Goal: Information Seeking & Learning: Learn about a topic

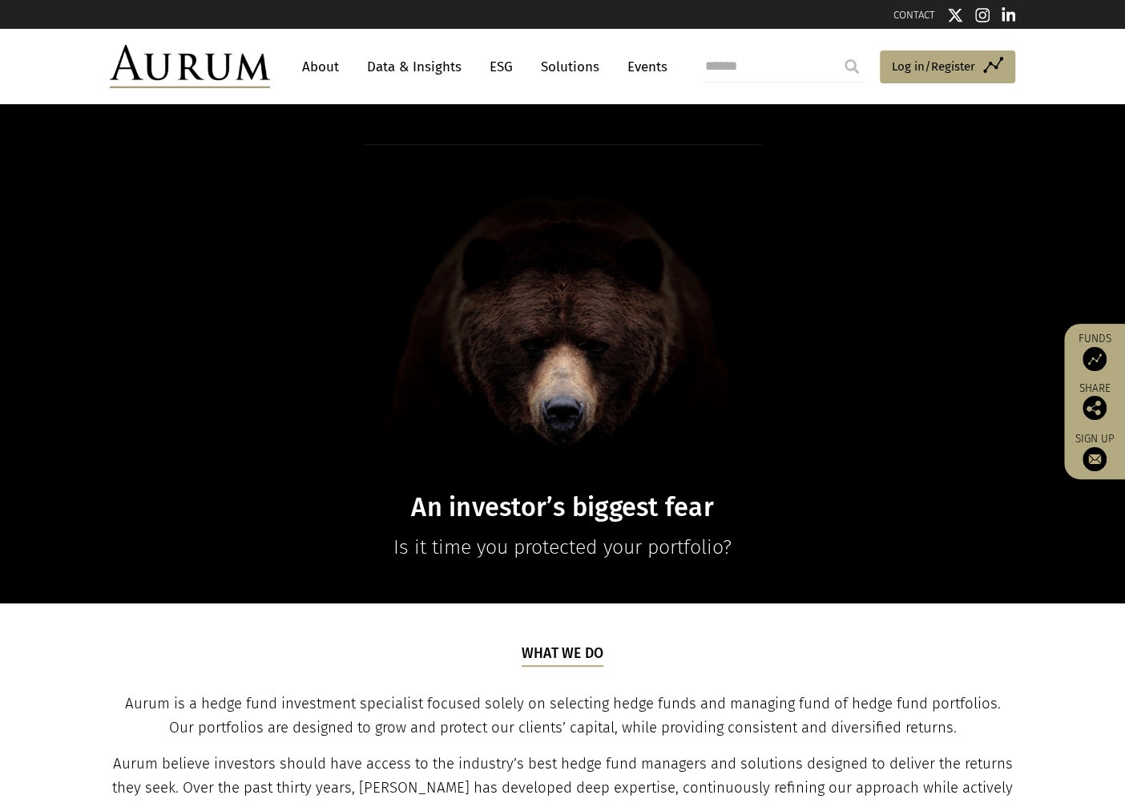
click at [430, 72] on link "Data & Insights" at bounding box center [414, 67] width 111 height 30
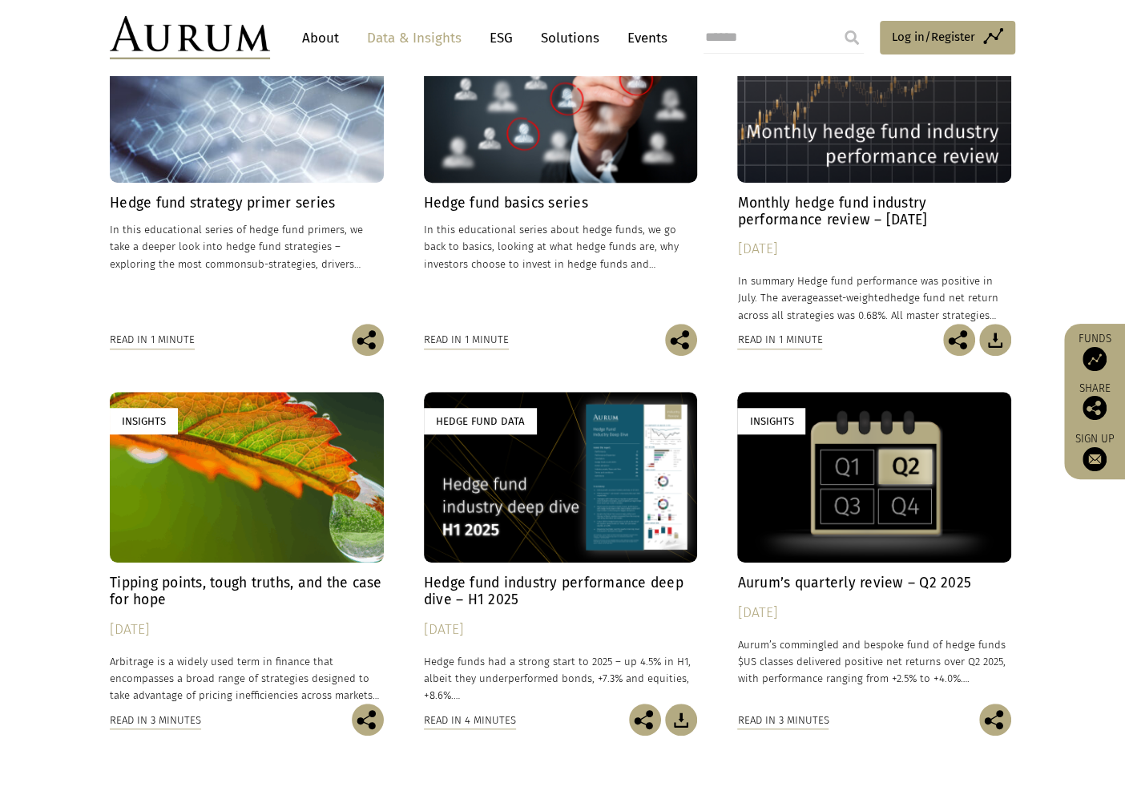
scroll to position [511, 0]
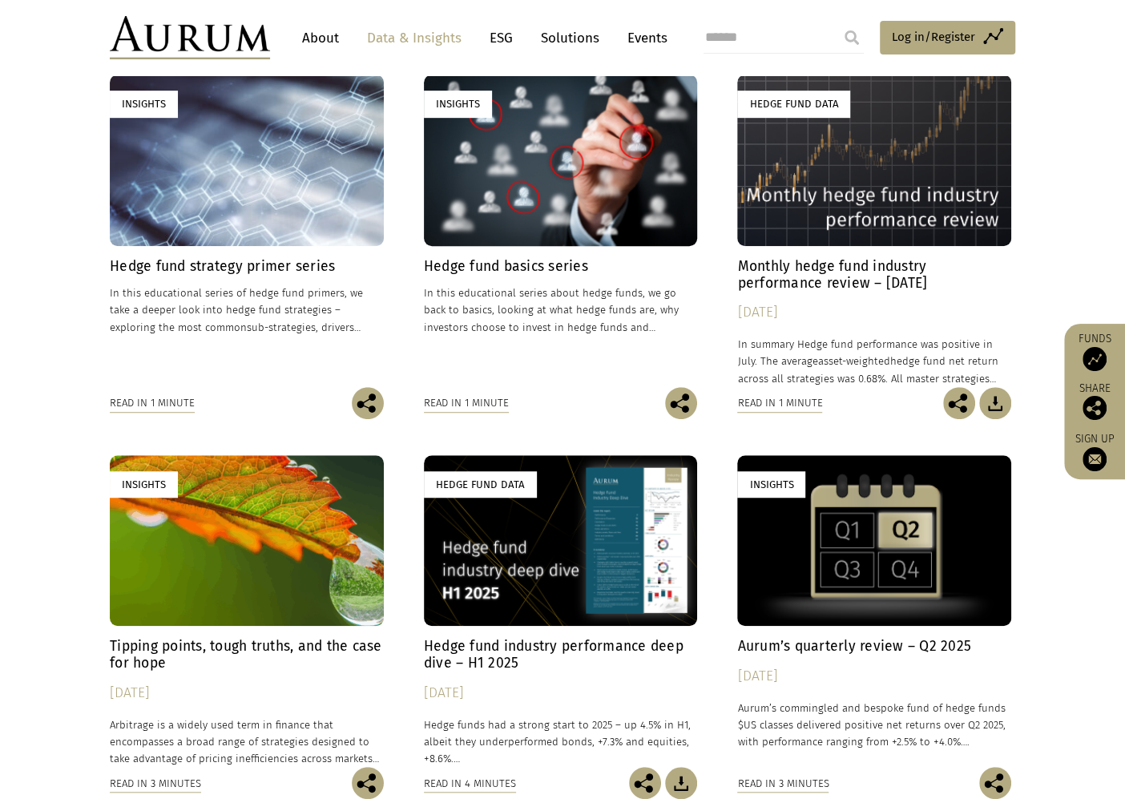
click at [806, 406] on div "Read in 1 minute" at bounding box center [779, 403] width 85 height 18
click at [827, 281] on h4 "Monthly hedge fund industry performance review – July 2025" at bounding box center [874, 275] width 274 height 34
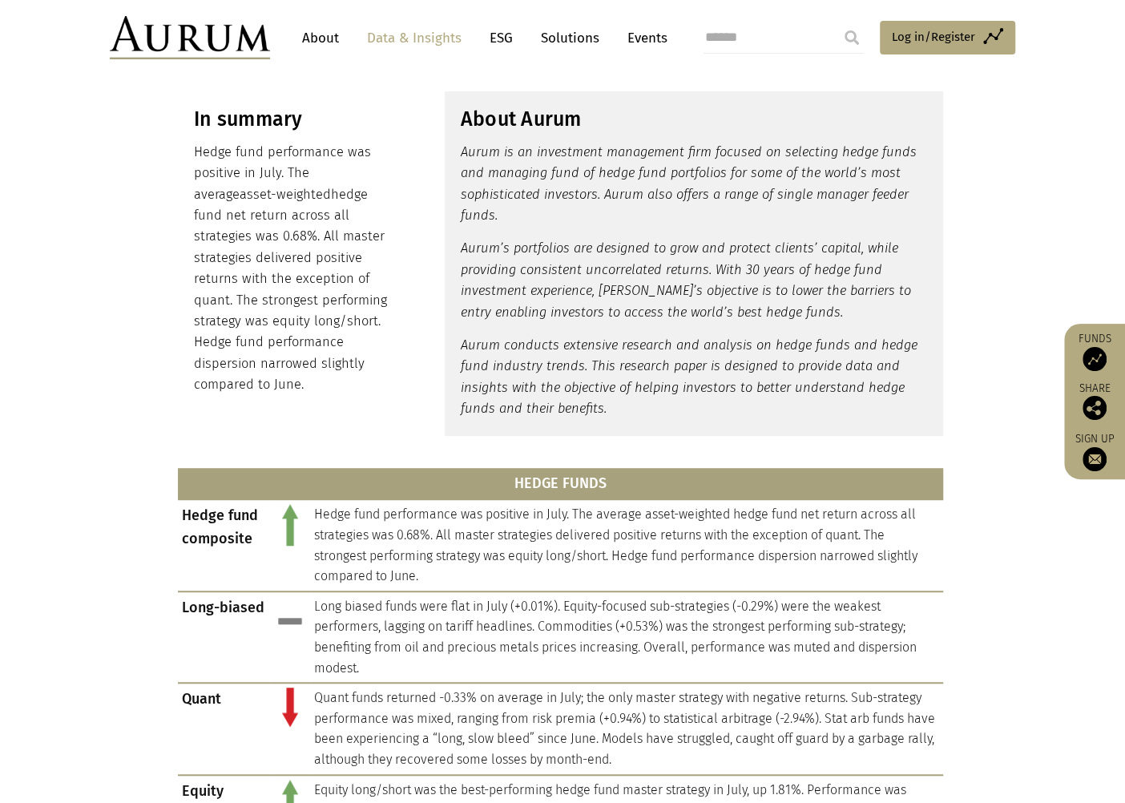
scroll to position [345, 0]
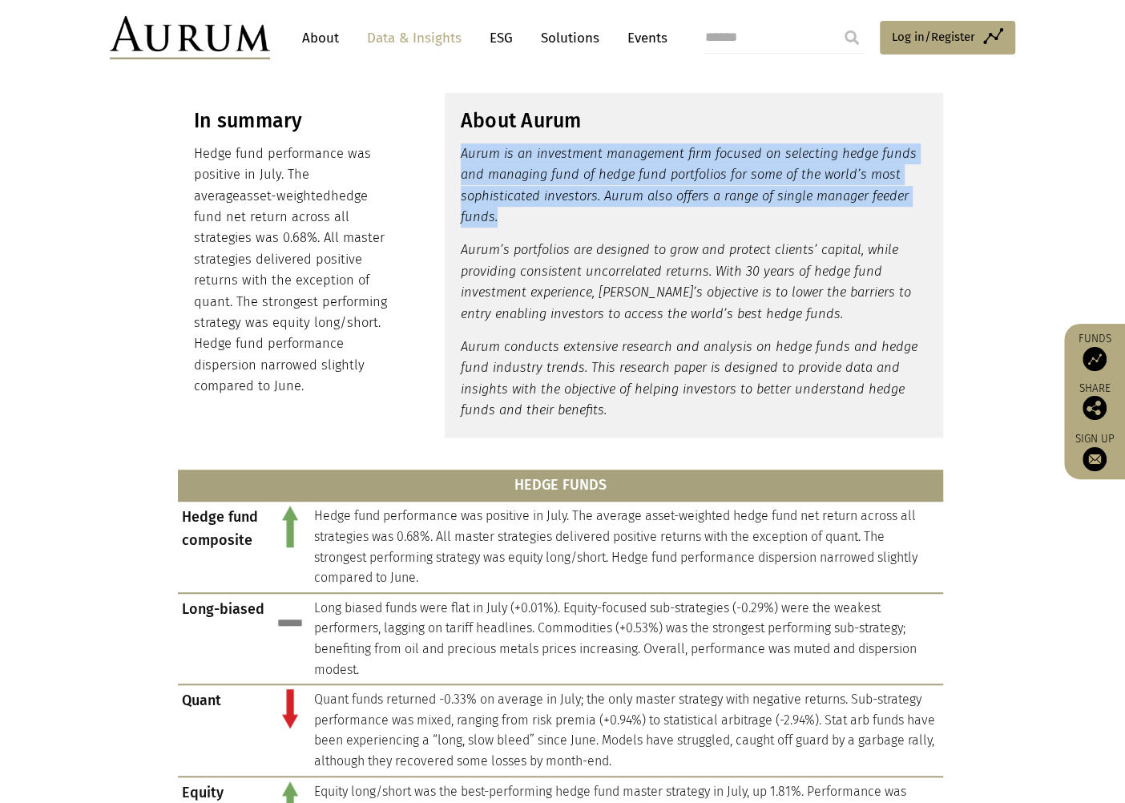
drag, startPoint x: 463, startPoint y: 159, endPoint x: 628, endPoint y: 221, distance: 175.8
click at [628, 221] on p "Aurum is an investment management firm focused on selecting hedge funds and man…" at bounding box center [694, 185] width 466 height 85
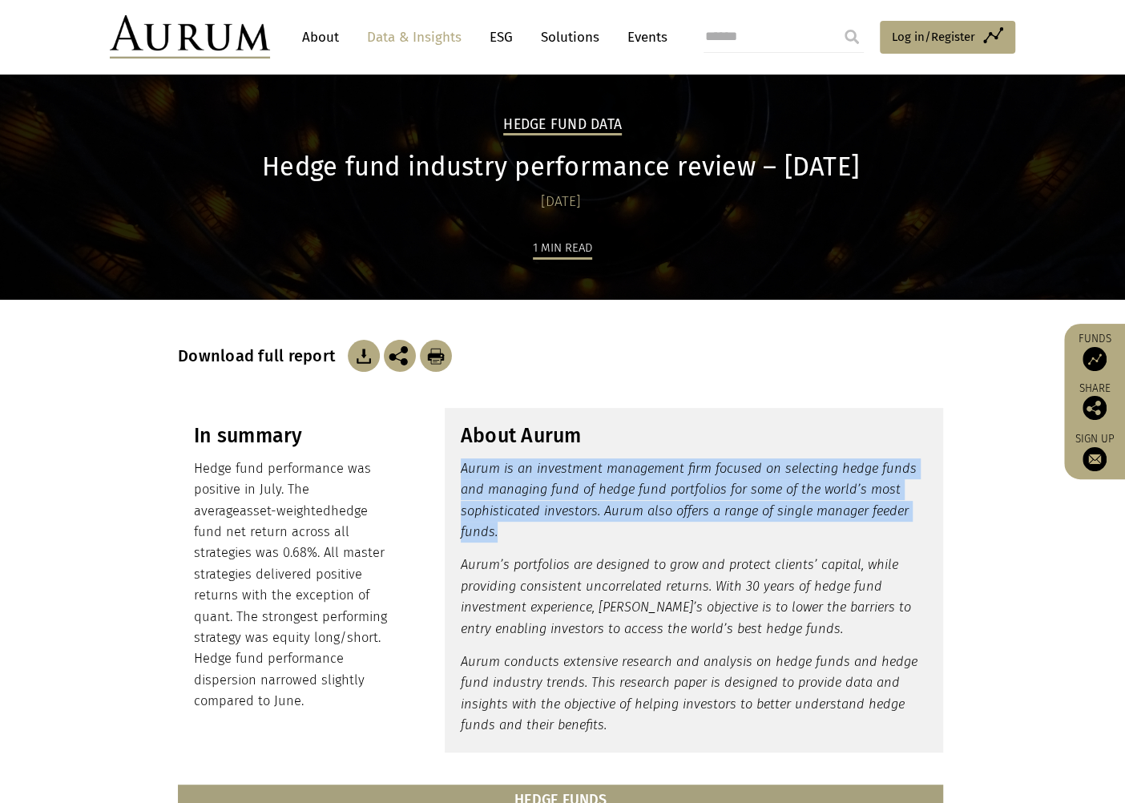
scroll to position [18, 0]
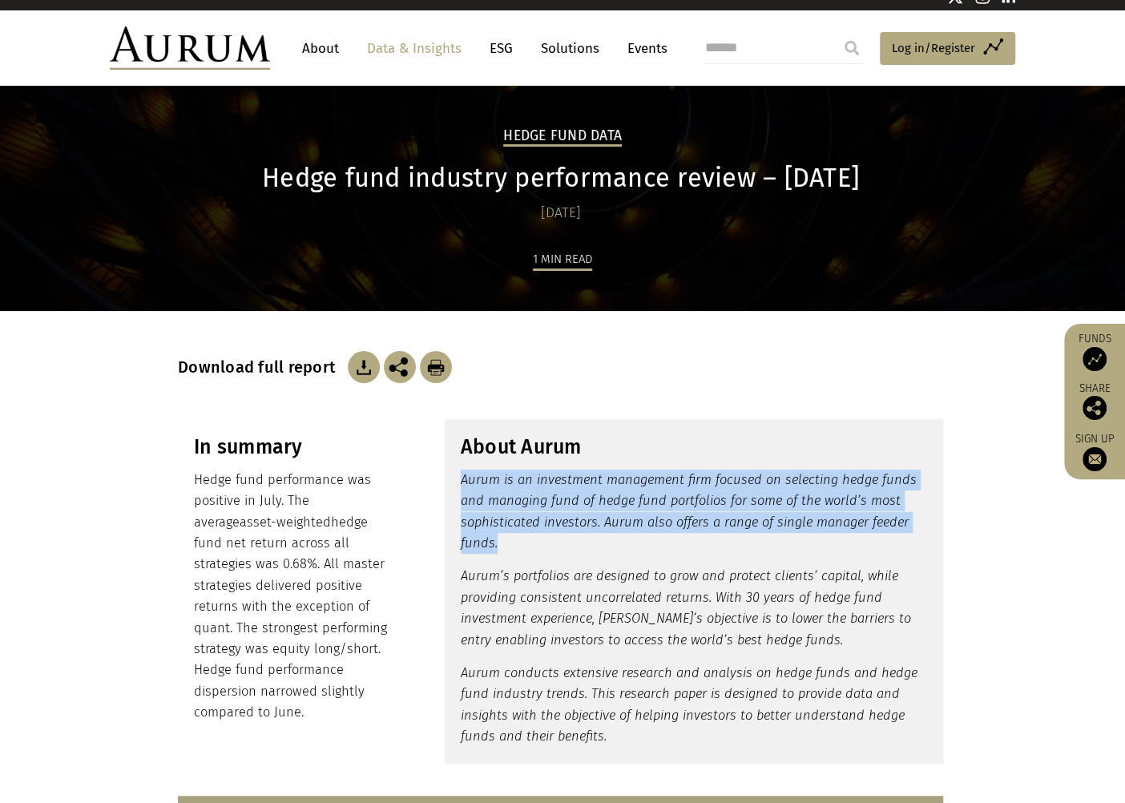
click at [519, 541] on p "Aurum is an investment management firm focused on selecting hedge funds and man…" at bounding box center [694, 512] width 466 height 85
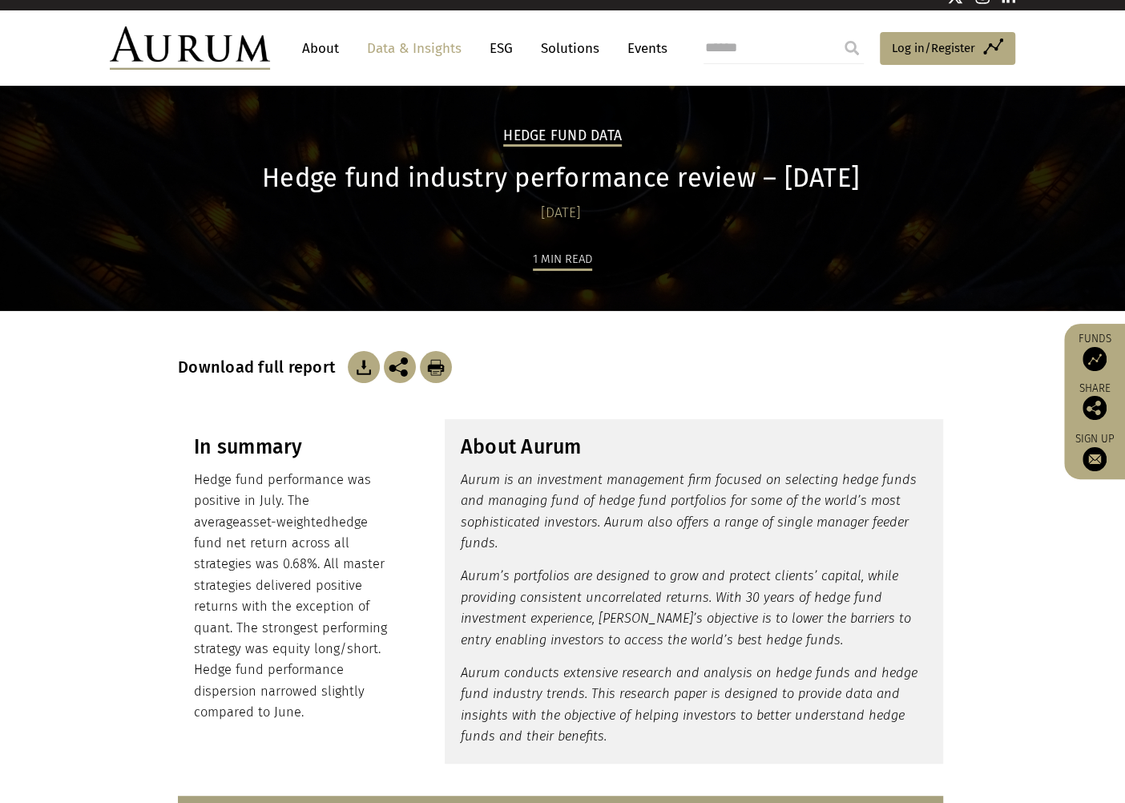
click at [561, 493] on em "Aurum is an investment management firm focused on selecting hedge funds and man…" at bounding box center [689, 511] width 456 height 79
click at [909, 55] on span "Log in/Register" at bounding box center [933, 47] width 83 height 19
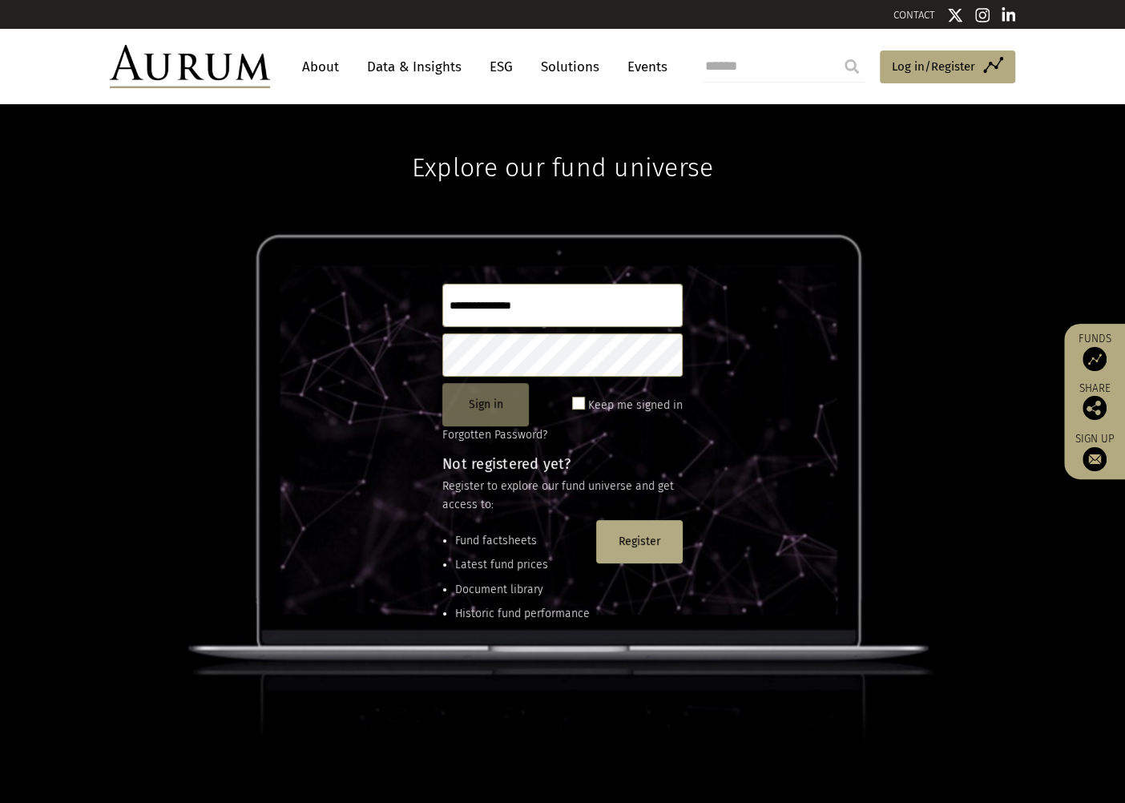
type input "**********"
click at [475, 400] on button "Sign in" at bounding box center [485, 404] width 87 height 43
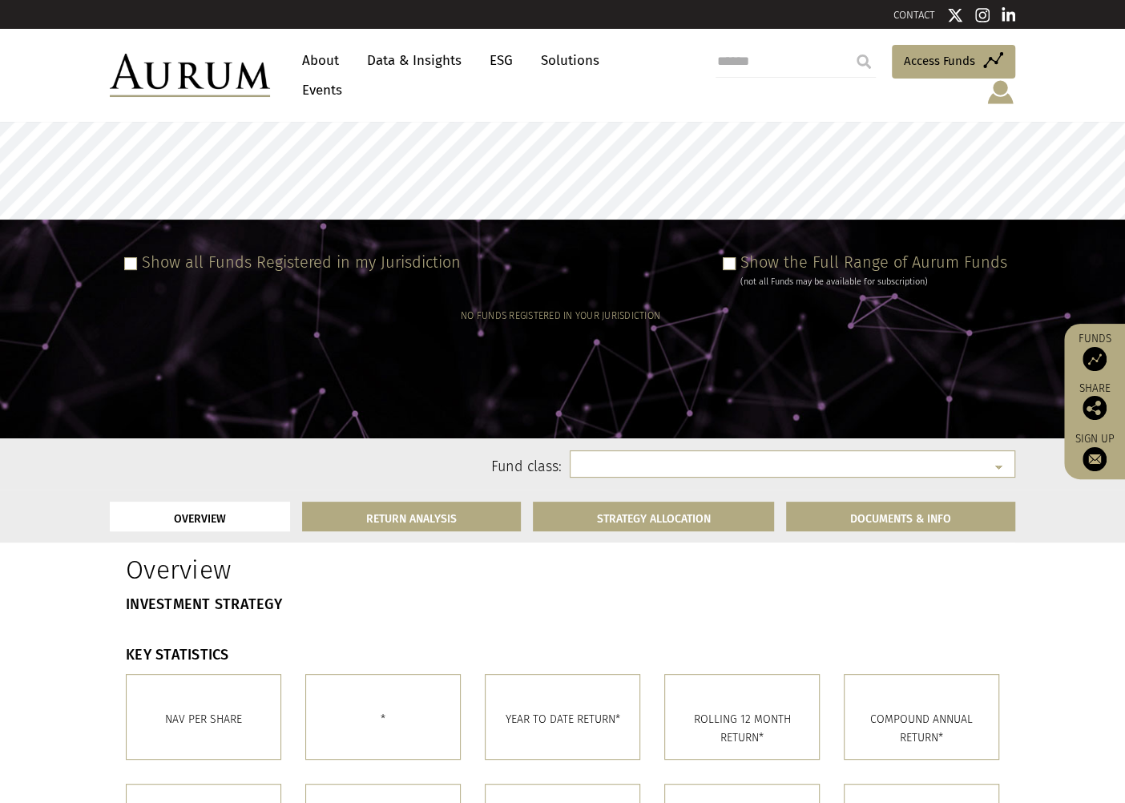
select select
click at [735, 257] on span at bounding box center [729, 263] width 13 height 13
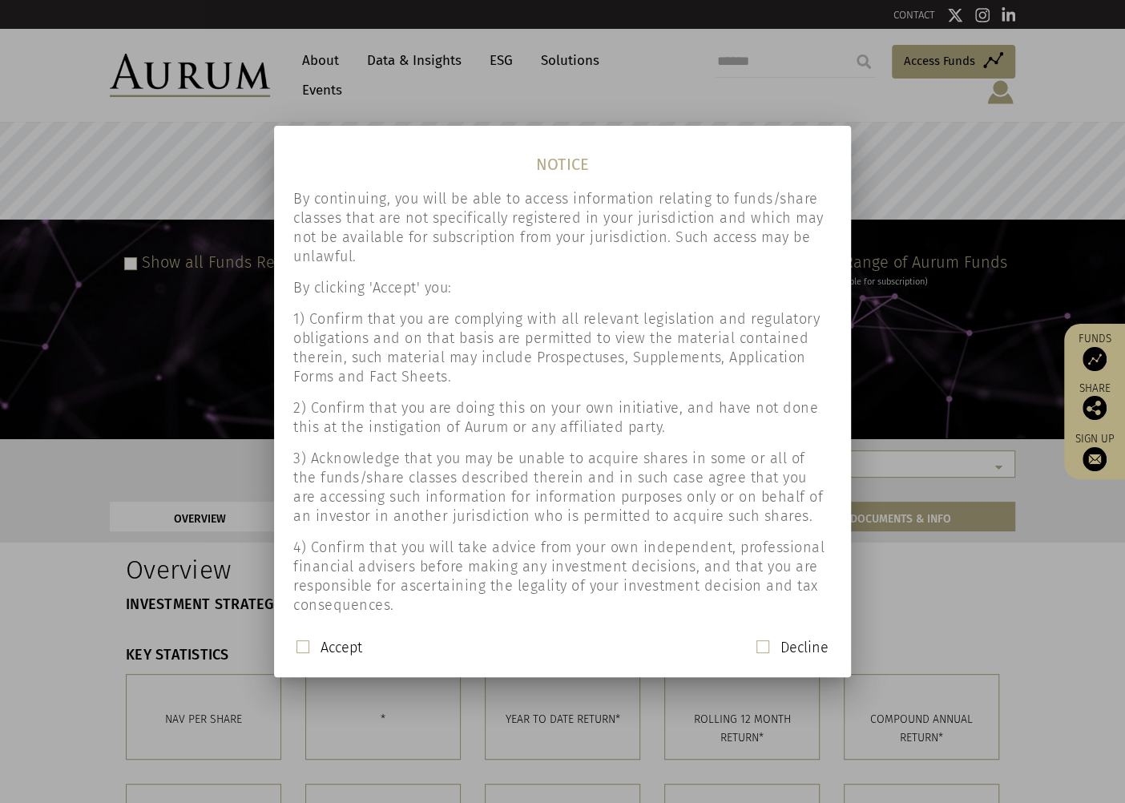
click at [353, 655] on label "Accept" at bounding box center [342, 647] width 42 height 19
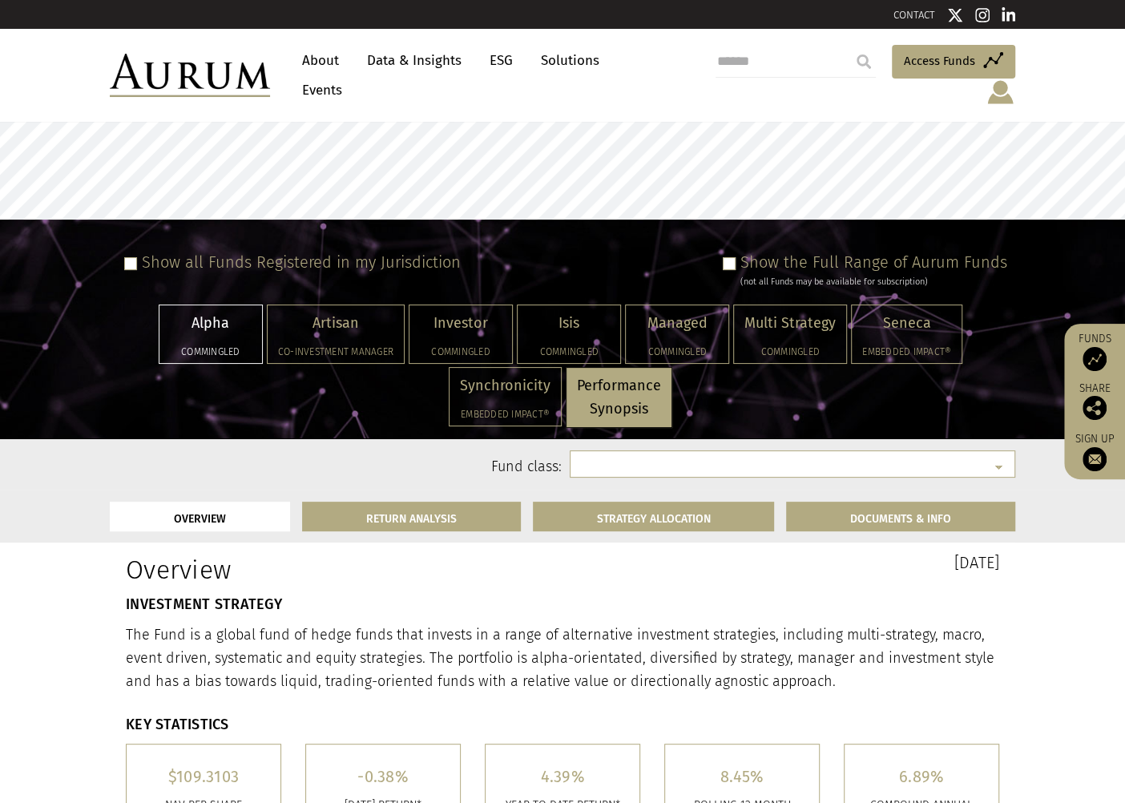
click at [375, 312] on p "Artisan" at bounding box center [335, 323] width 115 height 23
select select "**********"
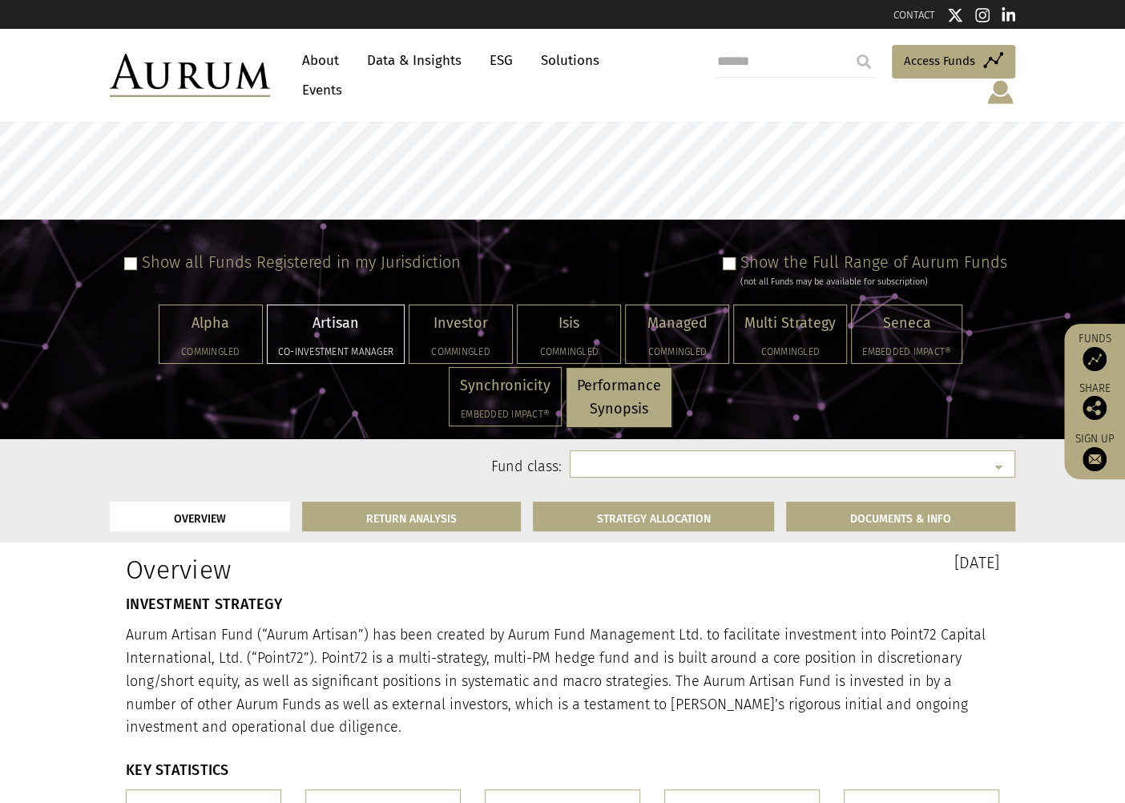
select select "**********"
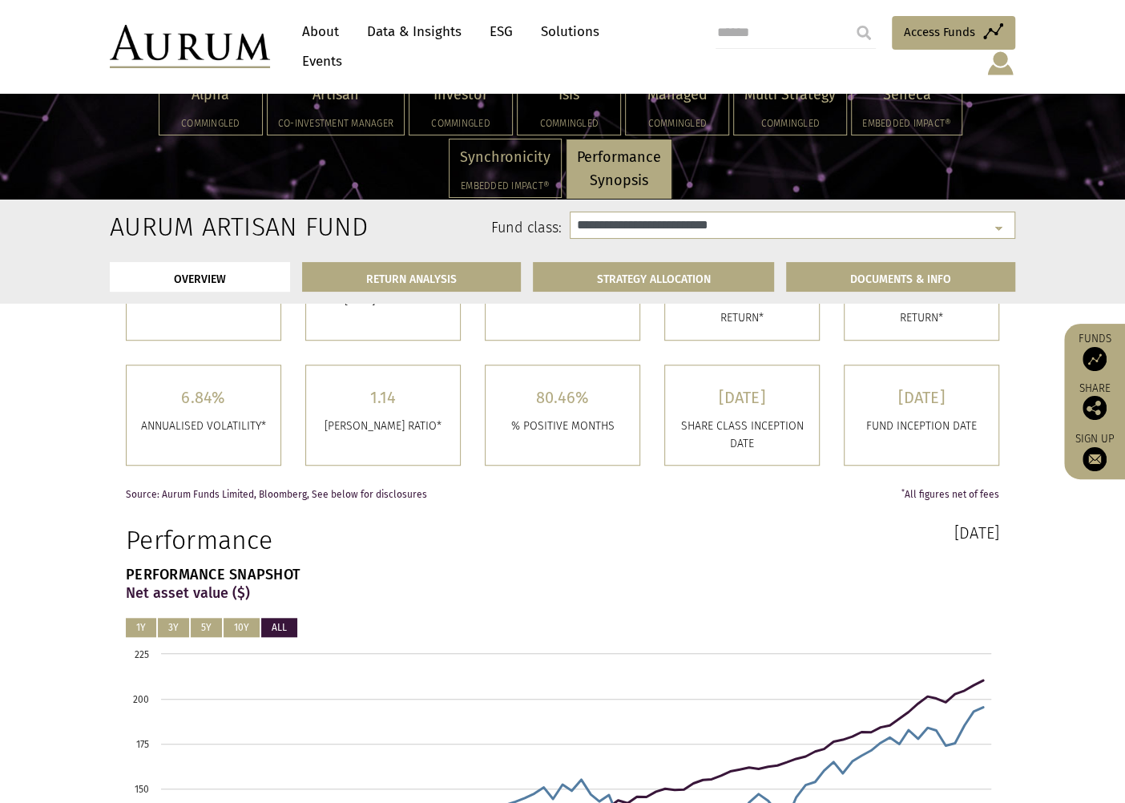
scroll to position [634, 0]
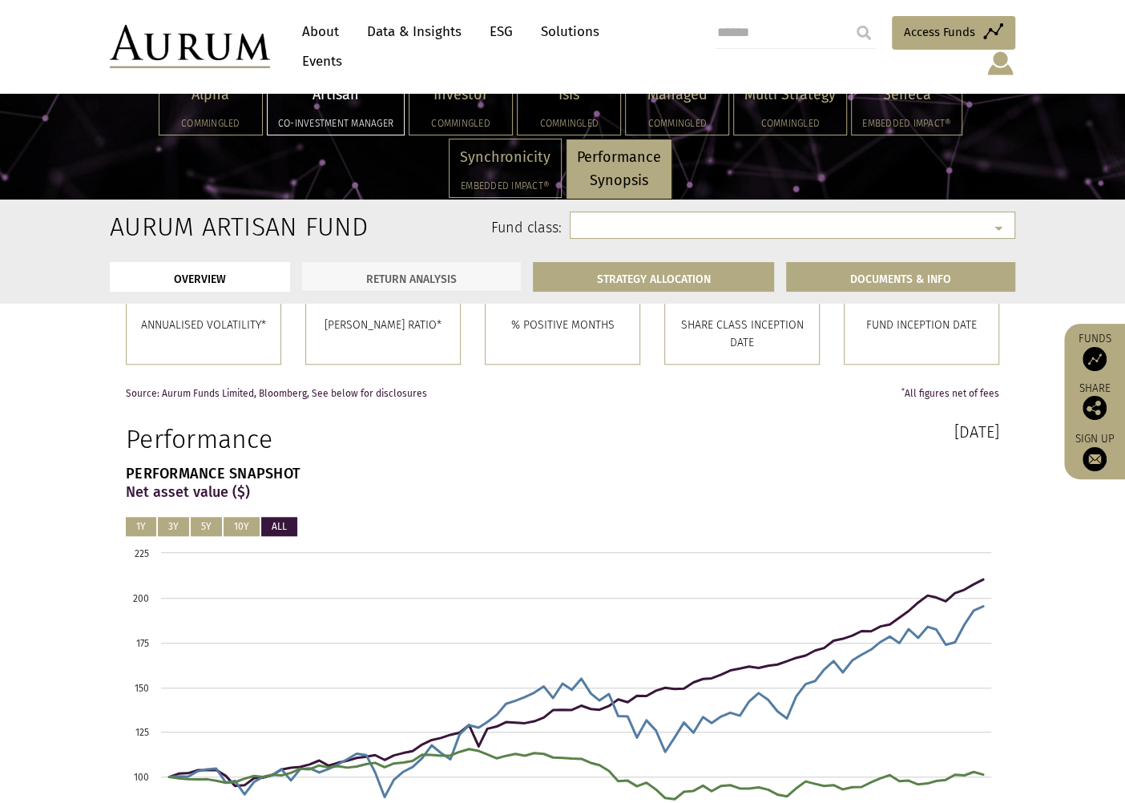
click at [406, 277] on link "RETURN ANALYSIS" at bounding box center [411, 277] width 219 height 30
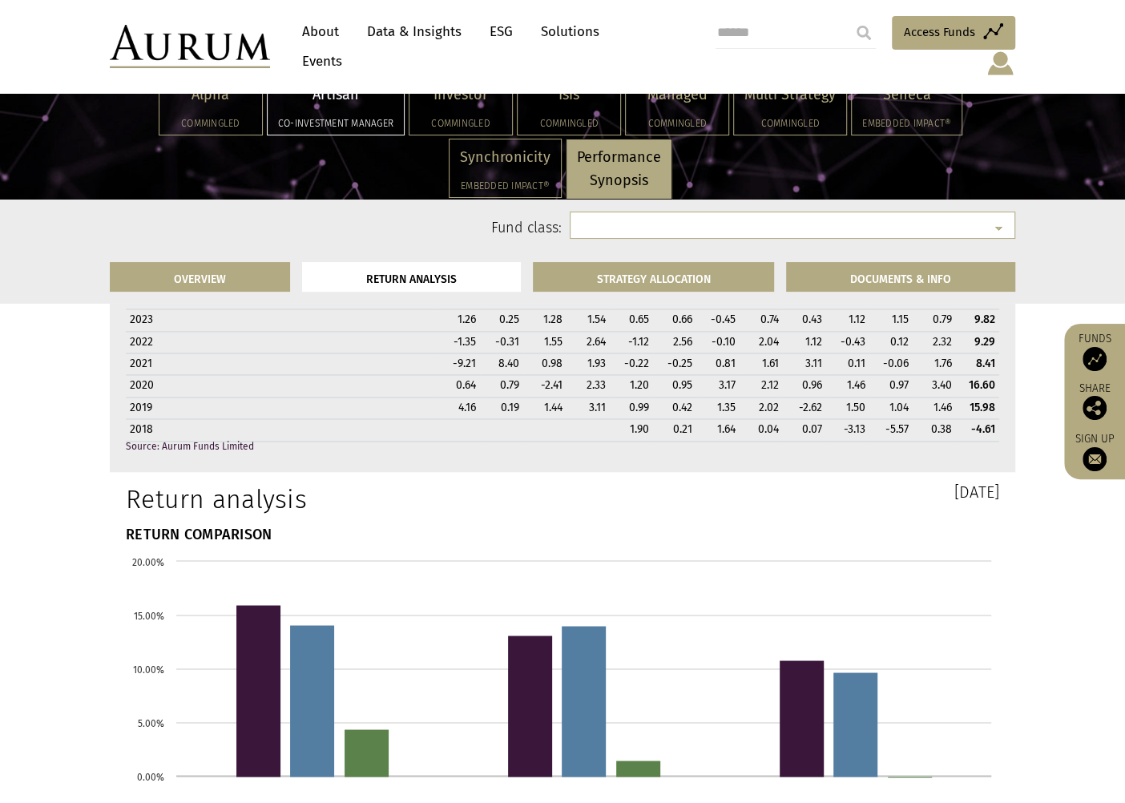
scroll to position [1532, 0]
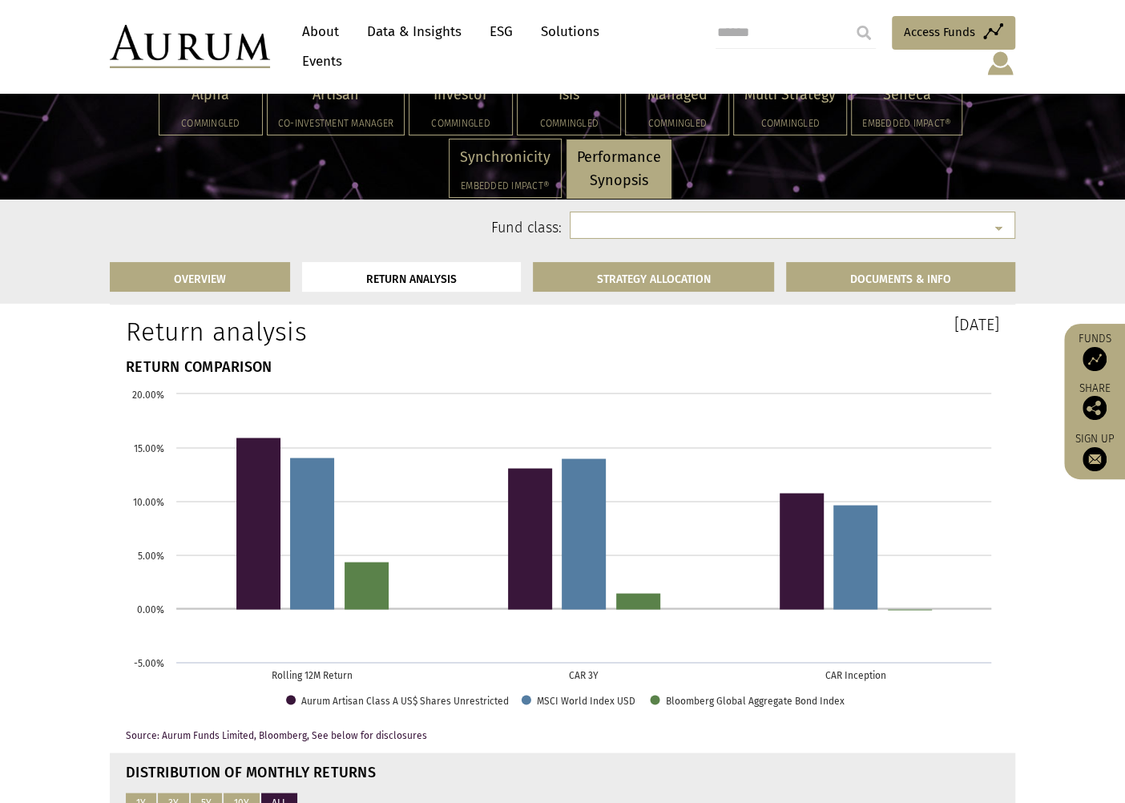
select select "**********"
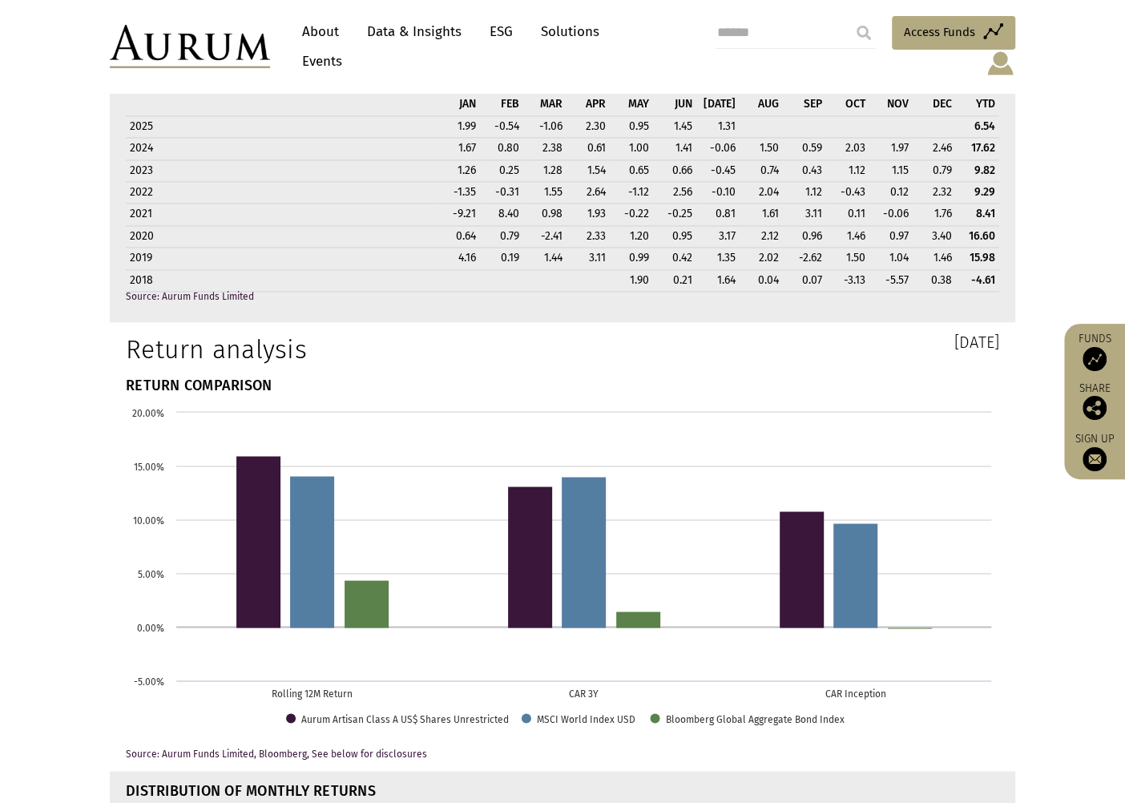
select select
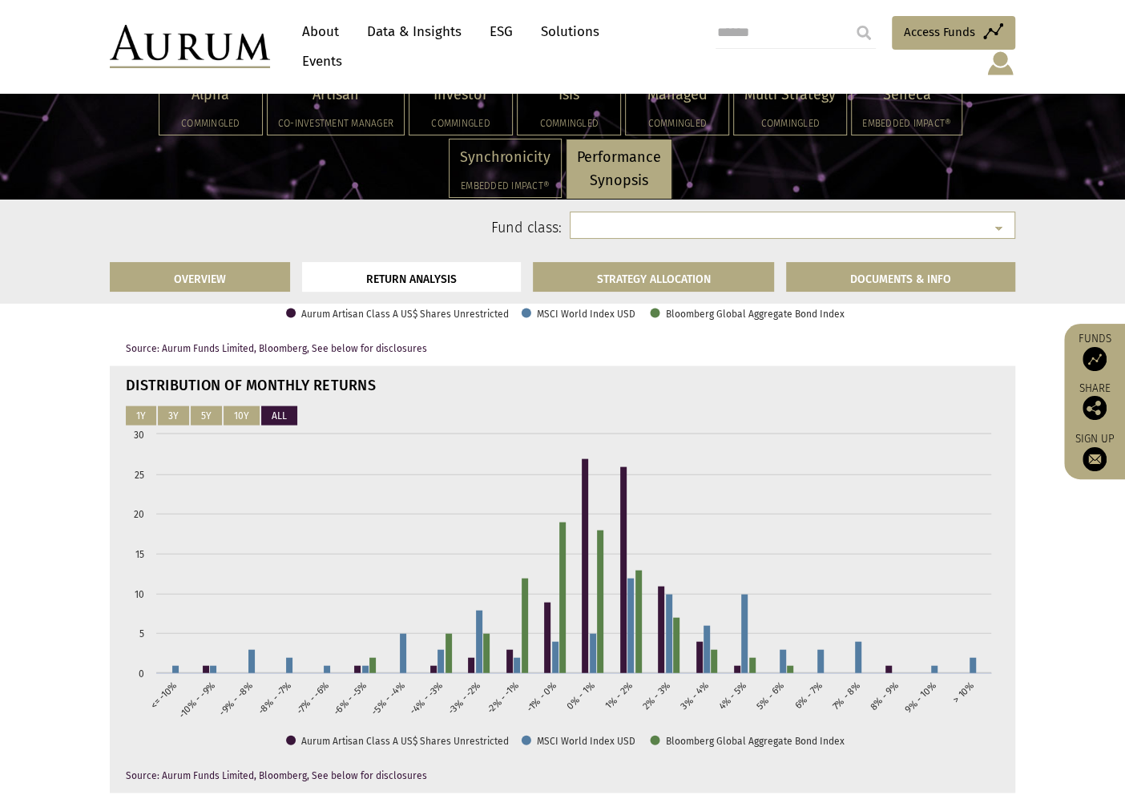
scroll to position [1969, 0]
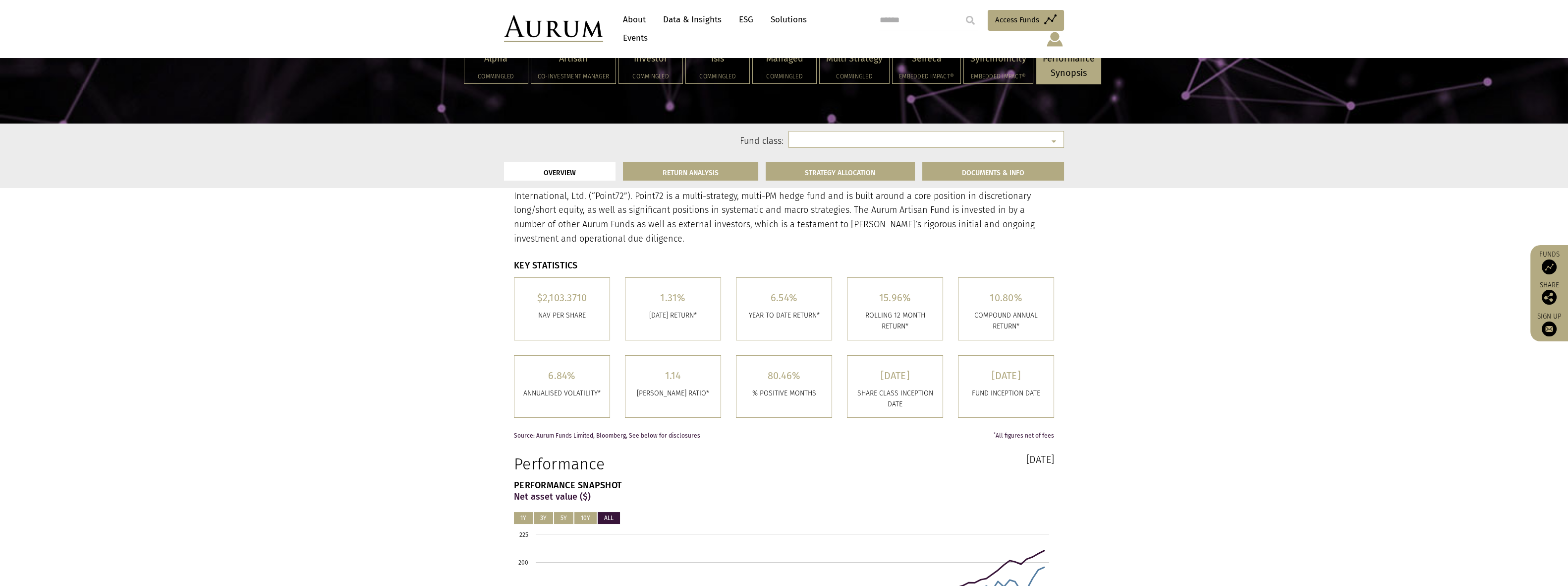
scroll to position [200, 0]
click at [702, 295] on img at bounding box center [1549, 297] width 15 height 15
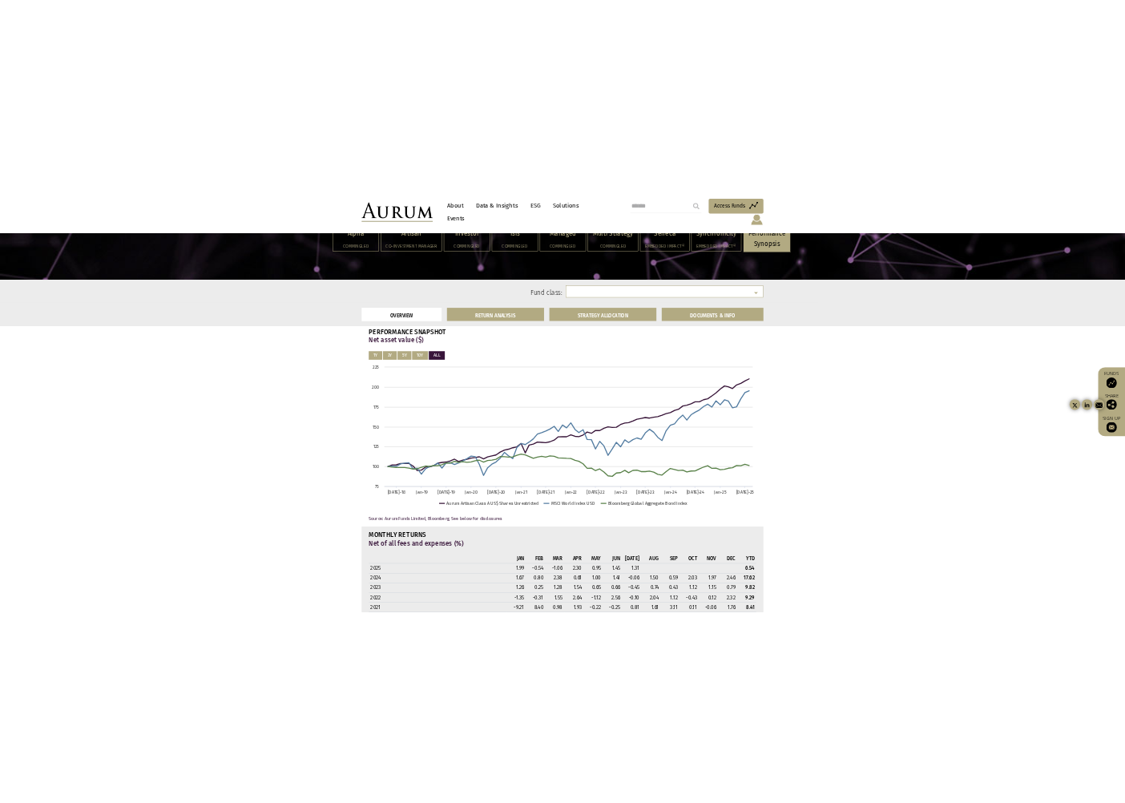
scroll to position [797, 0]
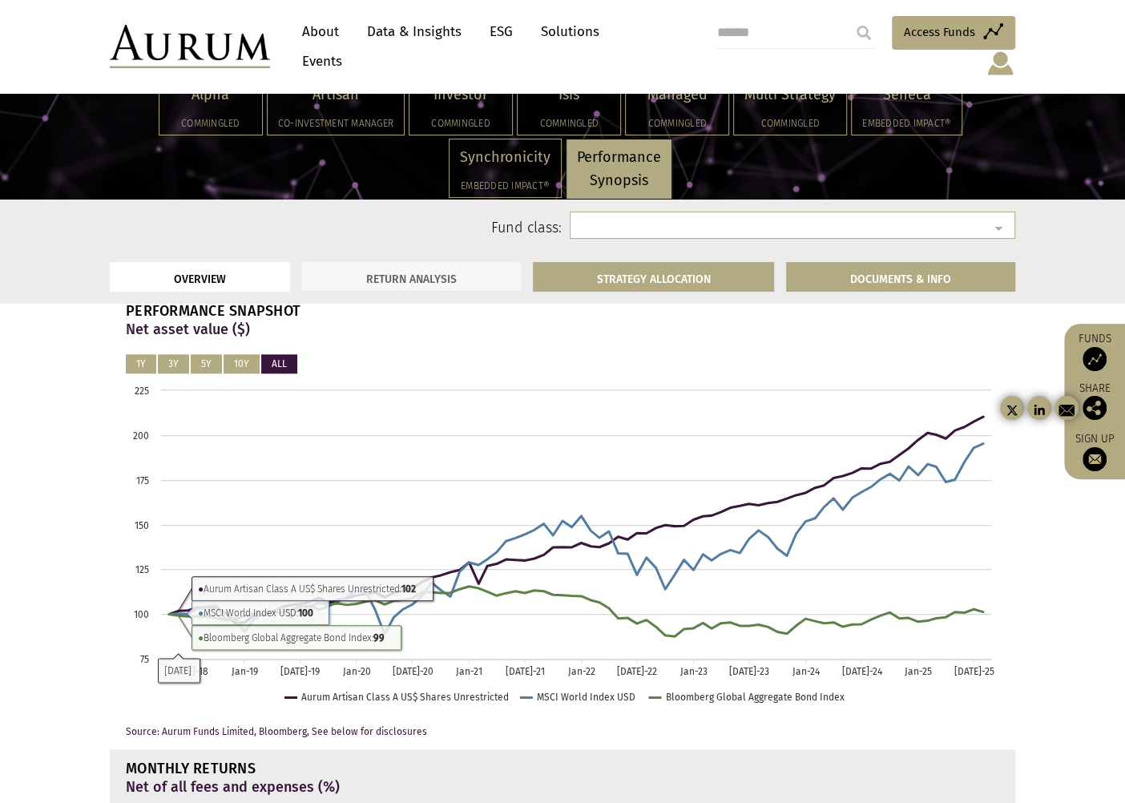
click at [378, 281] on link "RETURN ANALYSIS" at bounding box center [411, 277] width 219 height 30
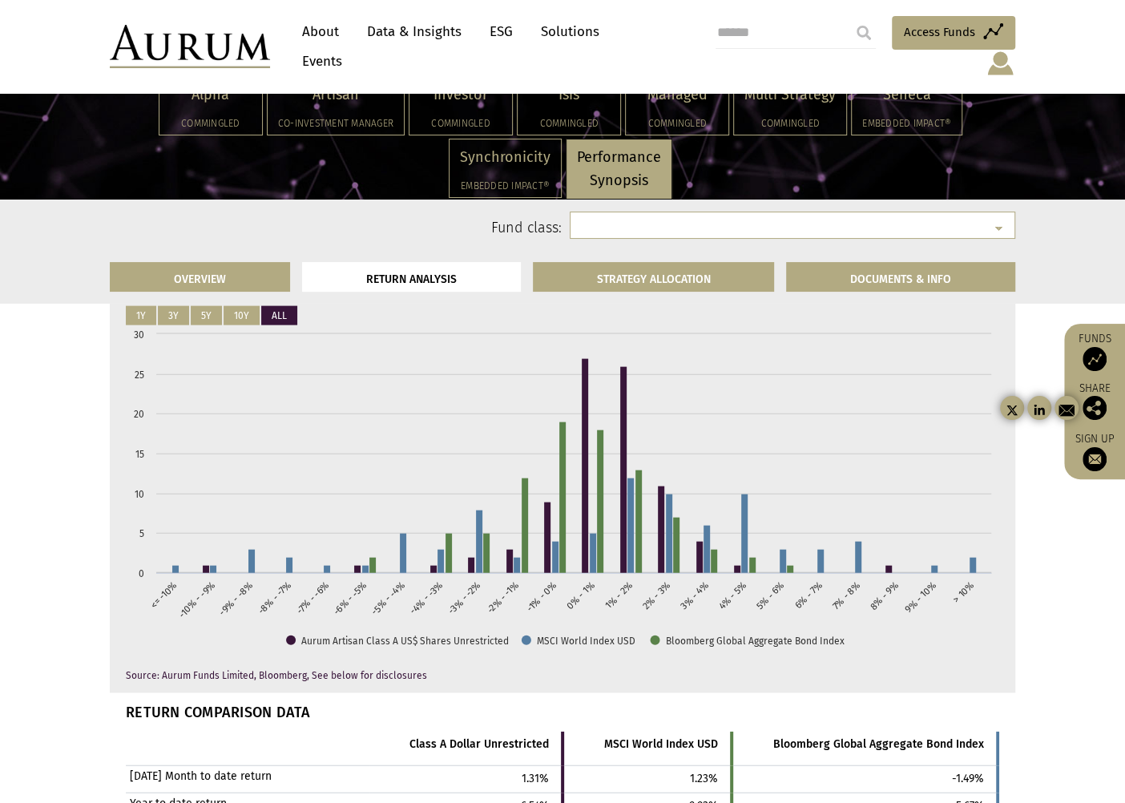
scroll to position [2015, 0]
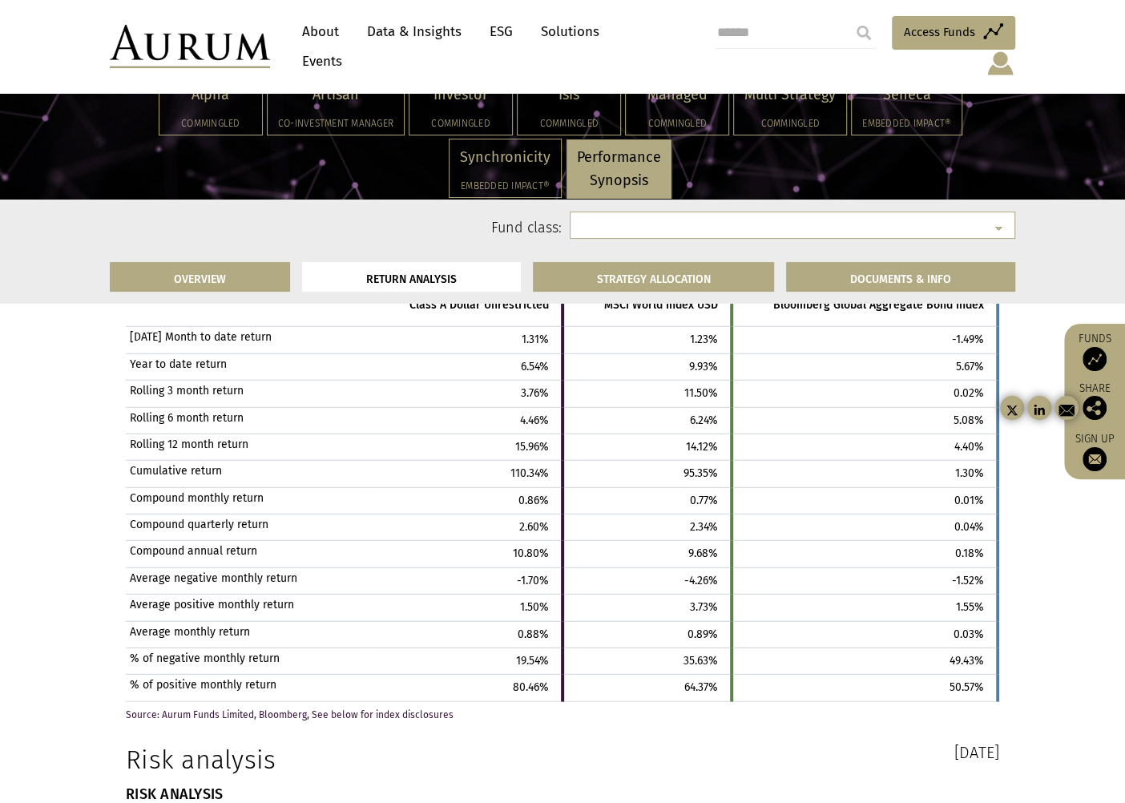
scroll to position [2423, 0]
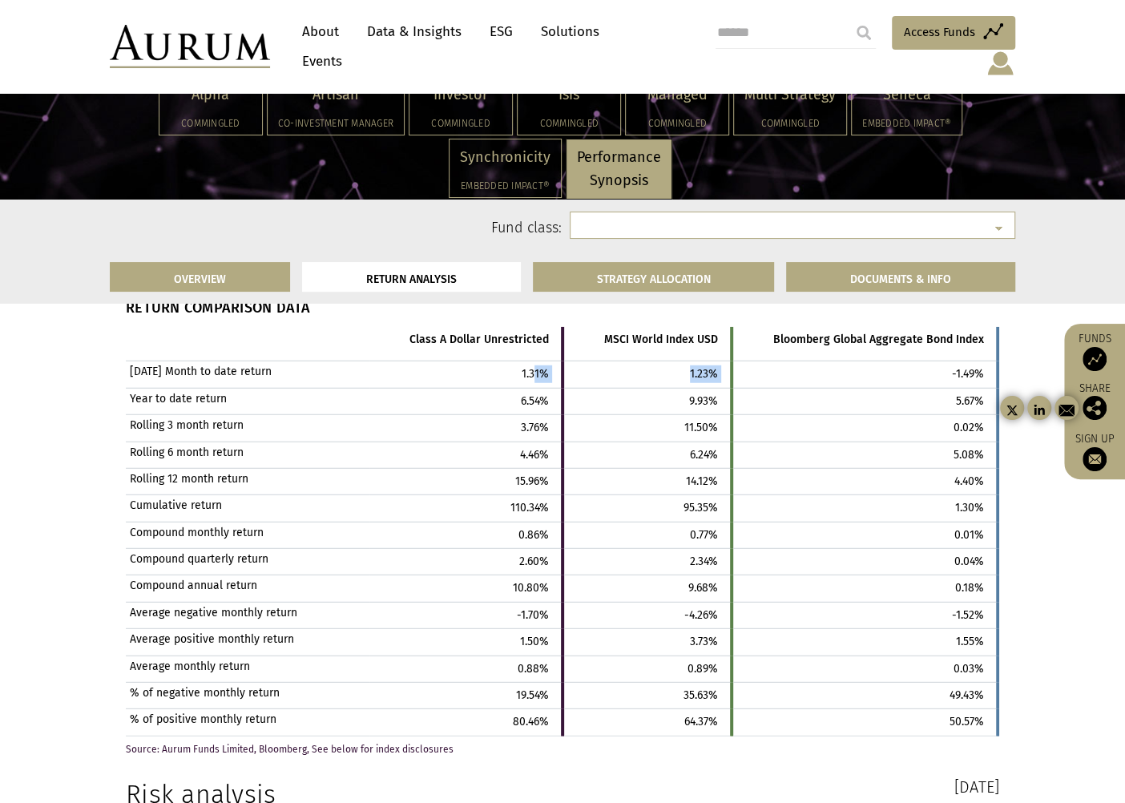
drag, startPoint x: 543, startPoint y: 364, endPoint x: 757, endPoint y: 382, distance: 215.5
click at [757, 382] on tr "[DATE] Month to date return 1.31% 1.23% -1.49%" at bounding box center [562, 374] width 872 height 26
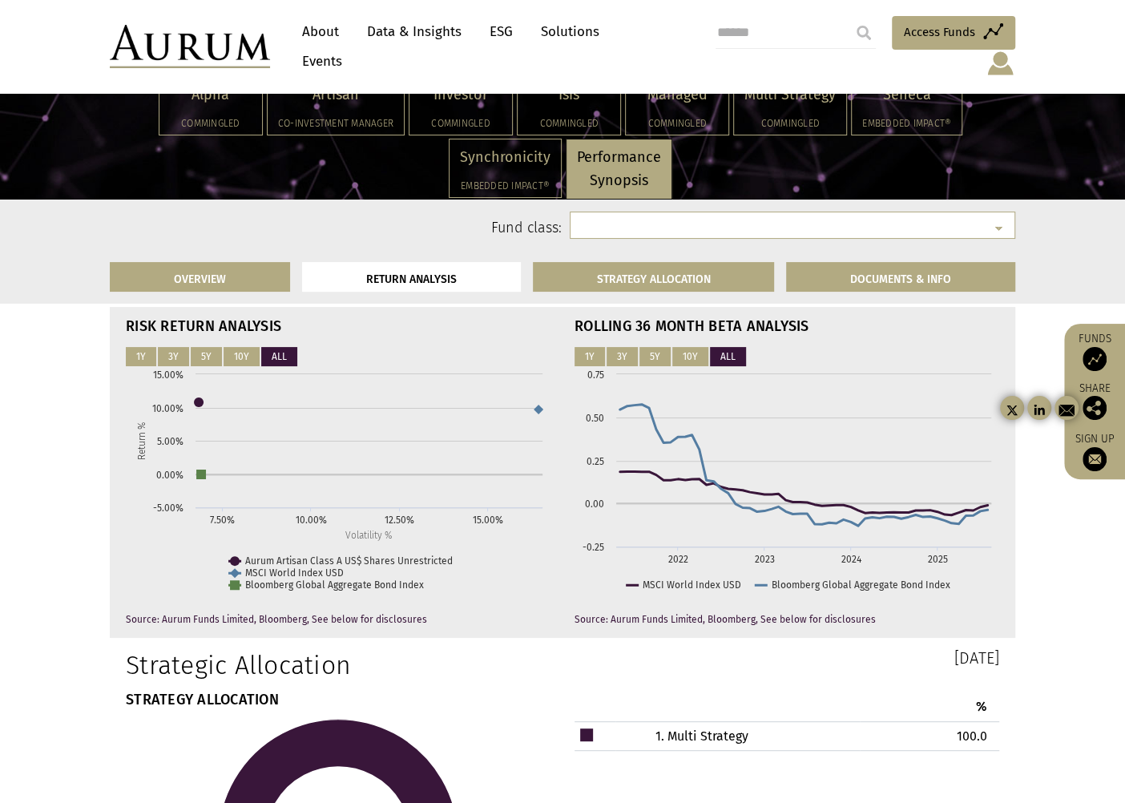
scroll to position [3827, 0]
click at [177, 365] on button "3Y" at bounding box center [173, 355] width 31 height 19
click at [208, 365] on button "5Y" at bounding box center [206, 355] width 31 height 19
click at [172, 365] on button "3Y" at bounding box center [173, 355] width 31 height 19
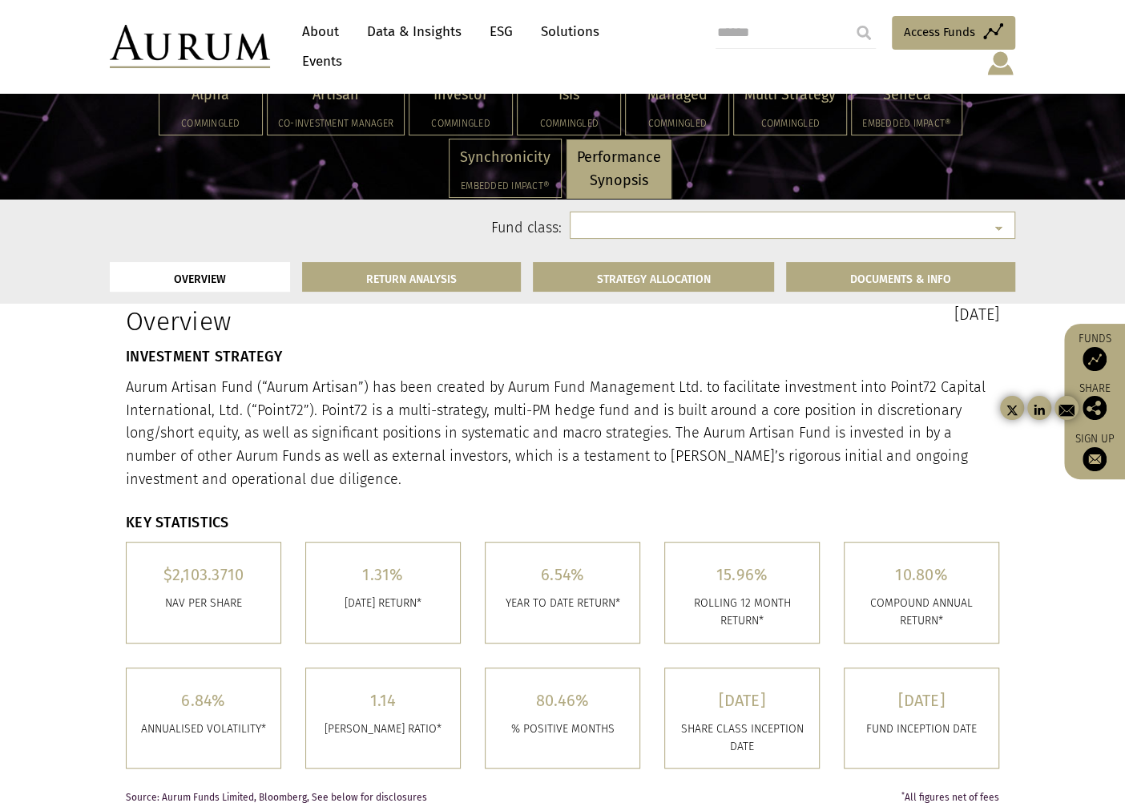
scroll to position [230, 0]
click at [472, 284] on link "RETURN ANALYSIS" at bounding box center [411, 277] width 219 height 30
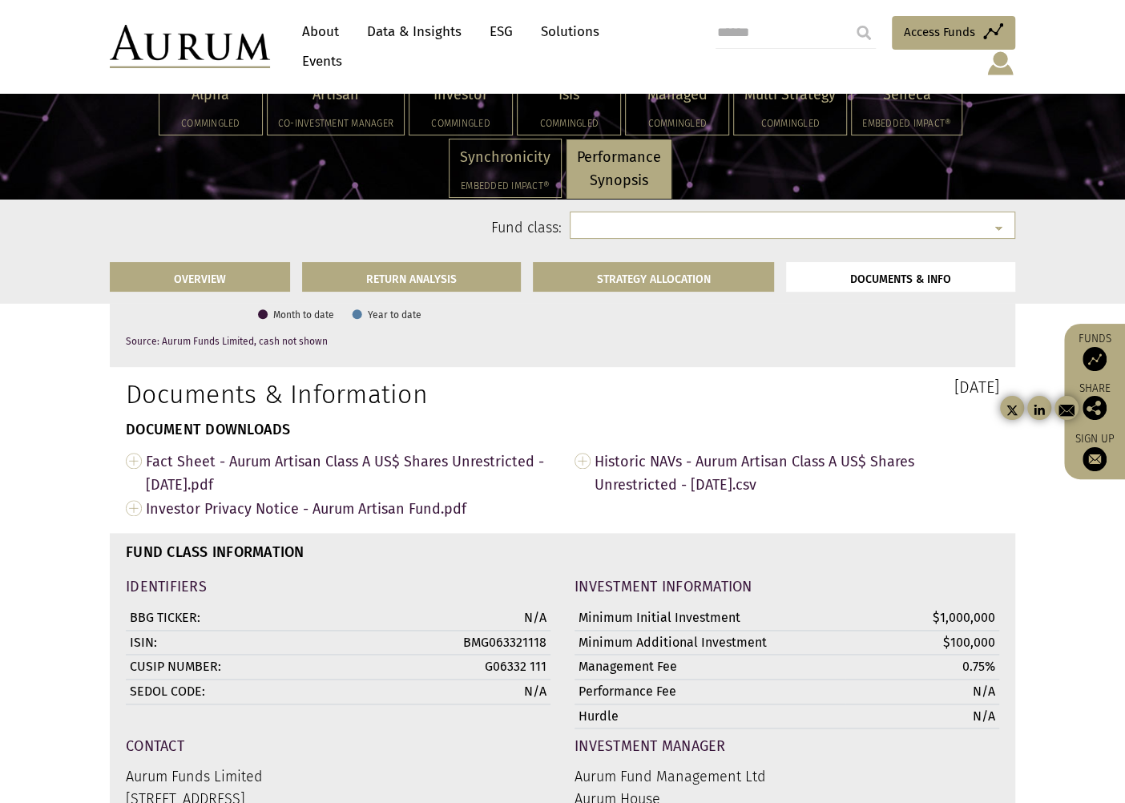
scroll to position [4767, 0]
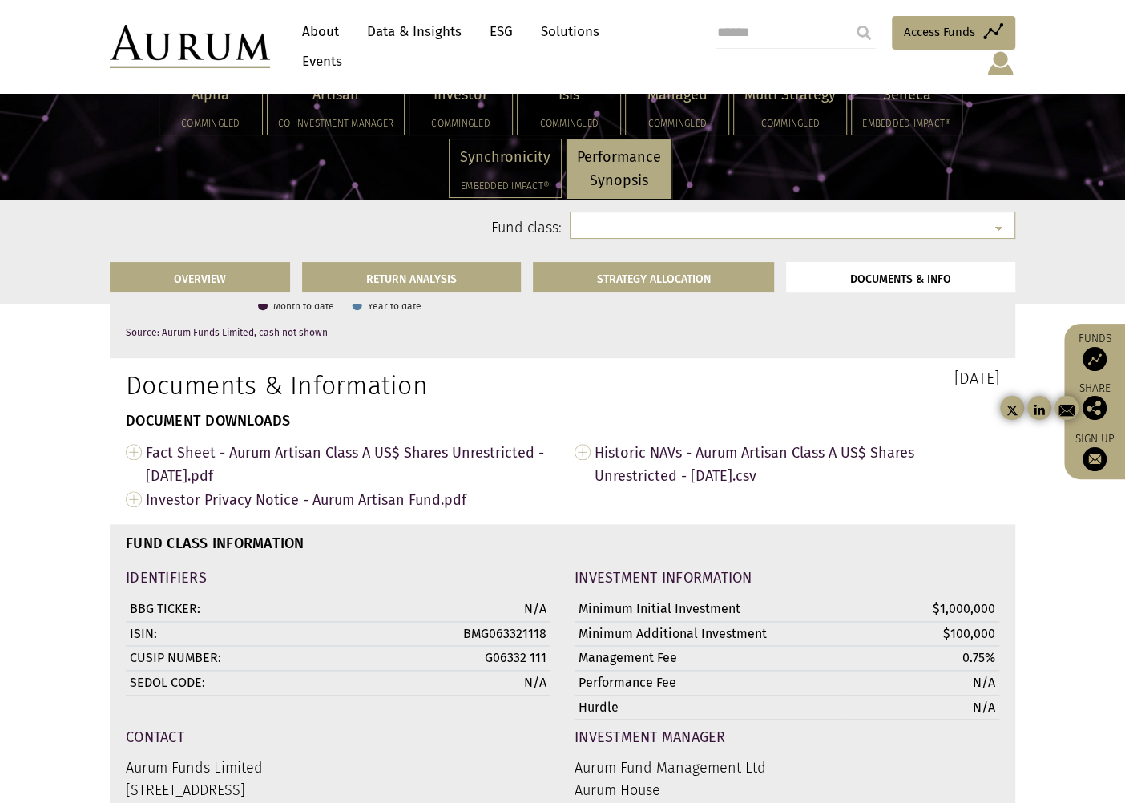
click at [428, 32] on link "Data & Insights" at bounding box center [414, 32] width 111 height 30
